Goal: Information Seeking & Learning: Check status

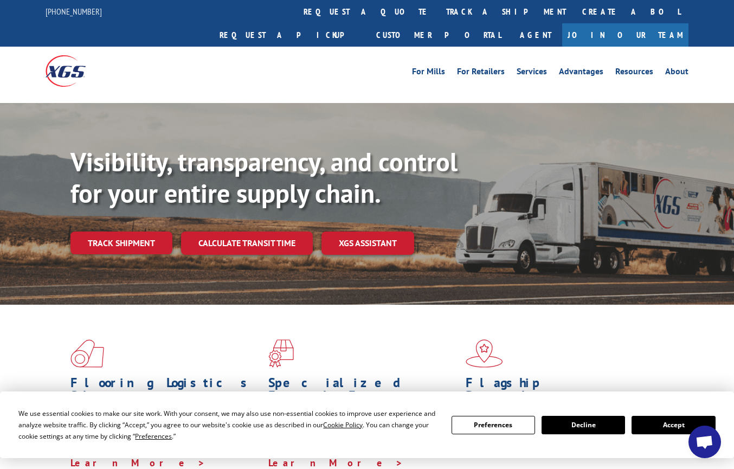
drag, startPoint x: 124, startPoint y: 223, endPoint x: 176, endPoint y: 231, distance: 52.7
click at [124, 231] on link "Track shipment" at bounding box center [121, 242] width 102 height 23
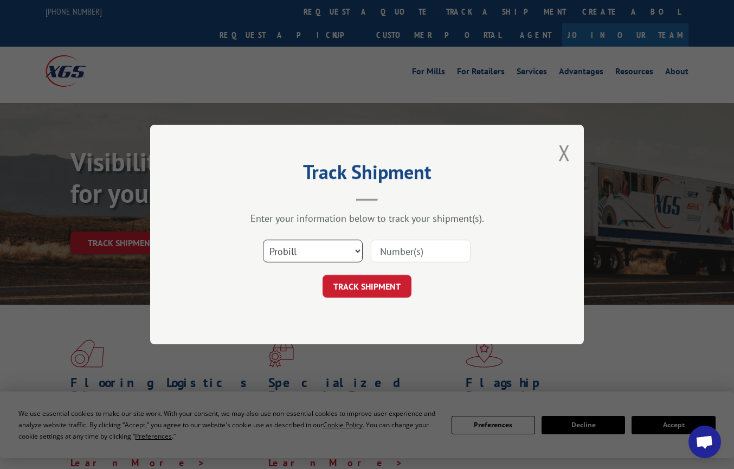
click at [323, 250] on select "Select category... Probill BOL PO" at bounding box center [313, 251] width 100 height 23
click at [358, 245] on select "Select category... Probill BOL PO" at bounding box center [313, 251] width 100 height 23
select select "po"
click at [263, 240] on select "Select category... Probill BOL PO" at bounding box center [313, 251] width 100 height 23
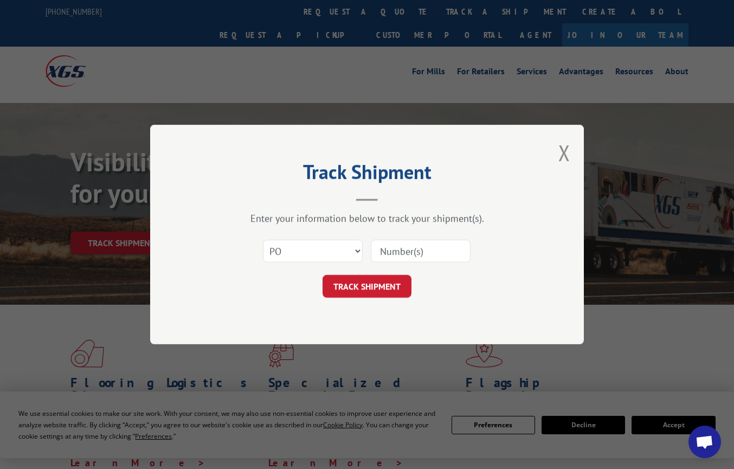
drag, startPoint x: 46, startPoint y: 279, endPoint x: 384, endPoint y: 248, distance: 339.6
click at [384, 248] on input at bounding box center [421, 251] width 100 height 23
paste input "17235181BOL"
type input "17235181BOL"
drag, startPoint x: 276, startPoint y: 196, endPoint x: 222, endPoint y: 210, distance: 55.9
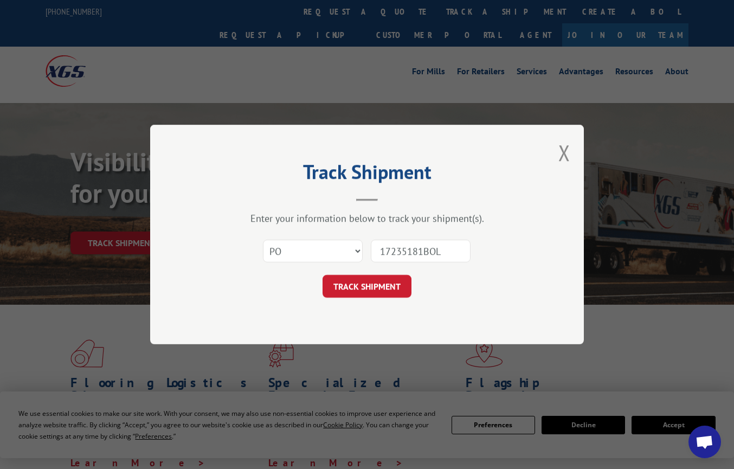
click at [222, 210] on div "Track Shipment Enter your information below to track your shipment(s). Select c…" at bounding box center [367, 235] width 434 height 220
click at [413, 252] on input "17235181BOL" at bounding box center [421, 251] width 100 height 23
click at [404, 262] on input at bounding box center [421, 251] width 100 height 23
paste input "04560202"
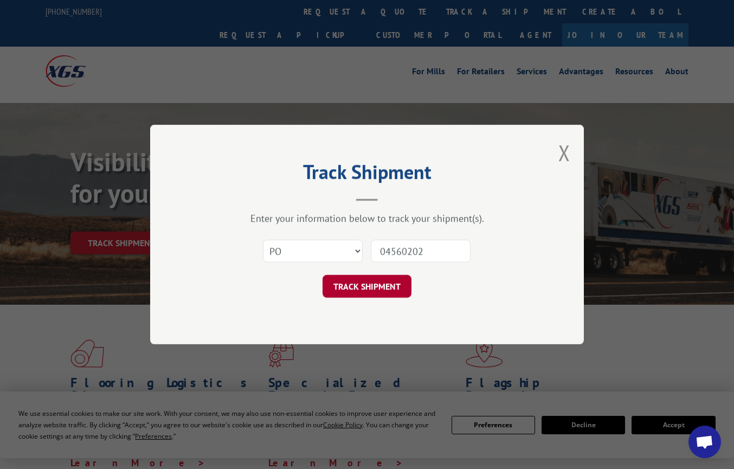
type input "04560202"
click at [388, 287] on button "TRACK SHIPMENT" at bounding box center [367, 286] width 89 height 23
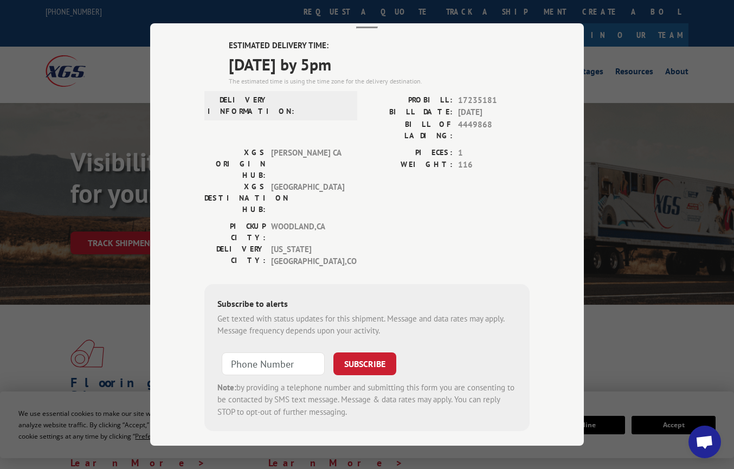
scroll to position [17, 0]
